Goal: Task Accomplishment & Management: Use online tool/utility

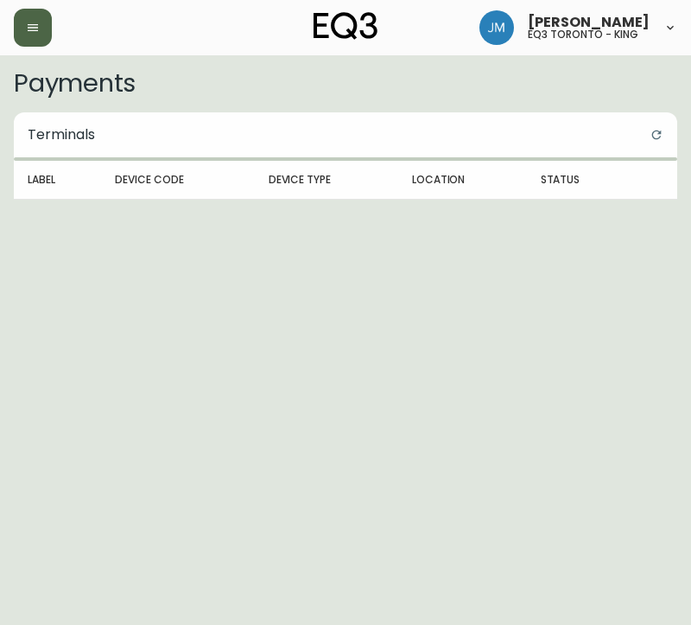
click at [27, 26] on button "button" at bounding box center [33, 28] width 38 height 38
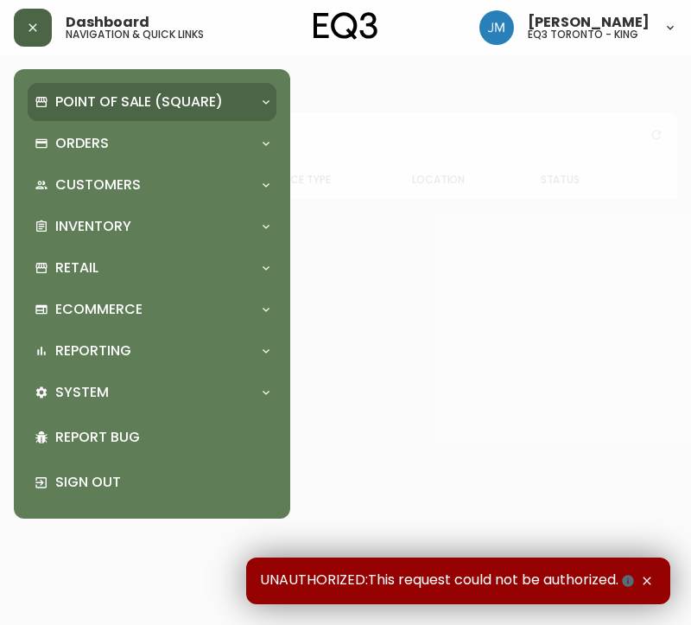
click at [80, 104] on p "Point of Sale (Square)" at bounding box center [139, 101] width 168 height 19
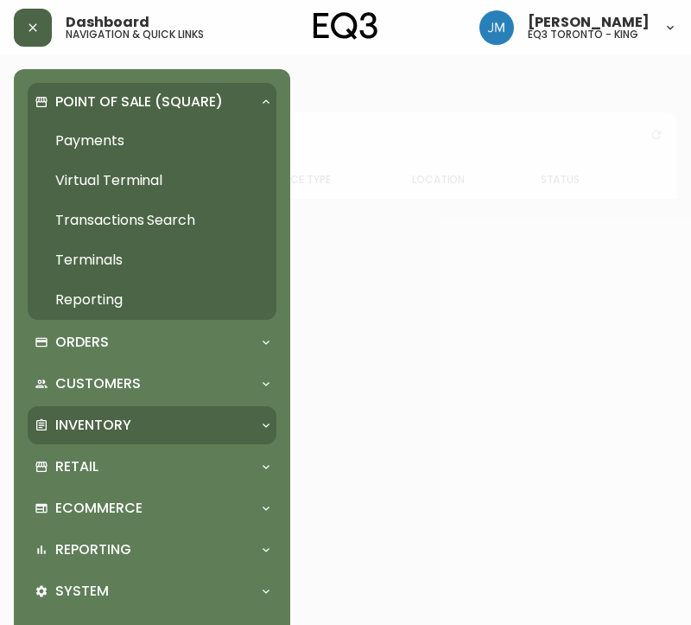
click at [88, 427] on p "Inventory" at bounding box center [93, 425] width 76 height 19
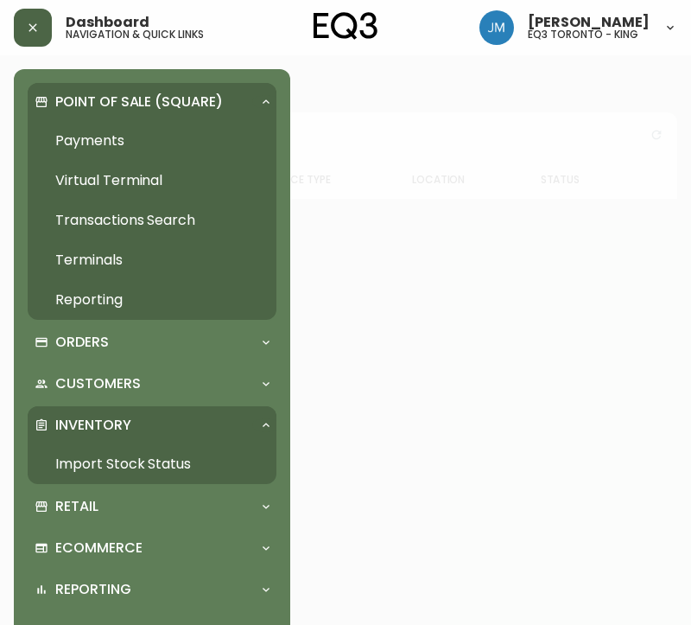
click at [93, 459] on link "Import Stock Status" at bounding box center [152, 464] width 249 height 40
